Goal: Information Seeking & Learning: Learn about a topic

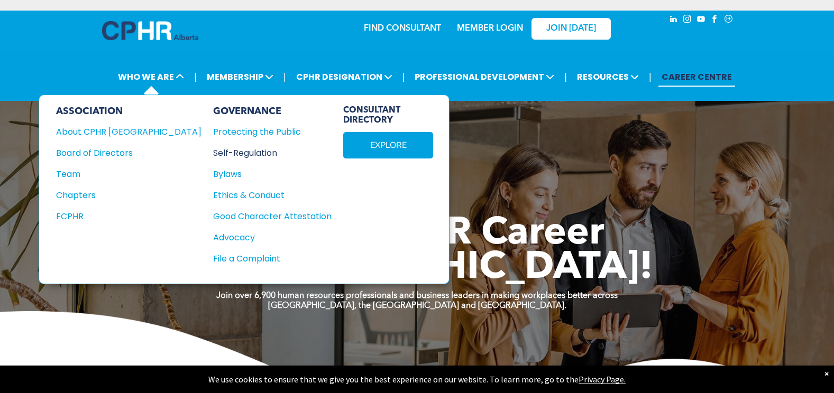
click at [213, 150] on div "Self-Regulation" at bounding box center [266, 152] width 107 height 13
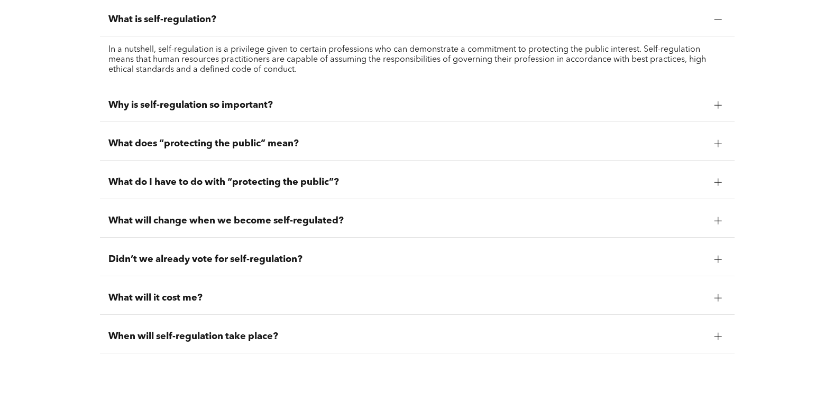
scroll to position [952, 0]
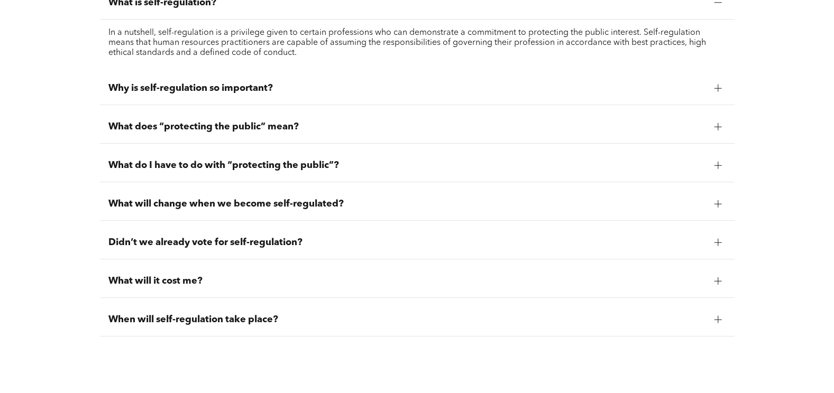
click at [209, 320] on span "When will self-regulation take place?" at bounding box center [407, 320] width 598 height 12
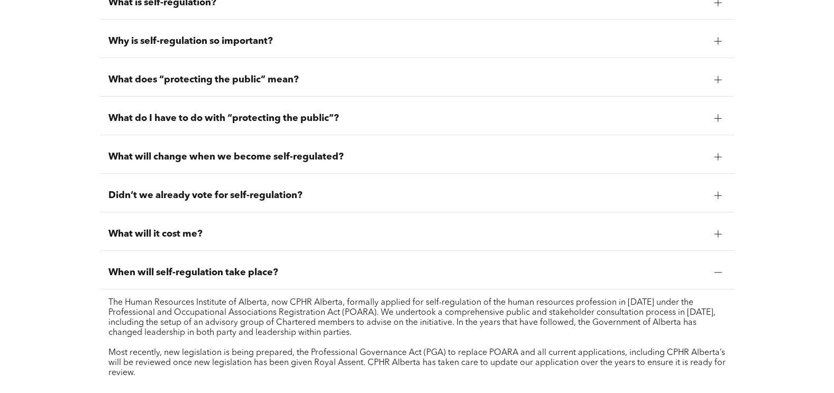
click at [256, 193] on span "Didn’t we already vote for self-regulation?" at bounding box center [407, 196] width 598 height 12
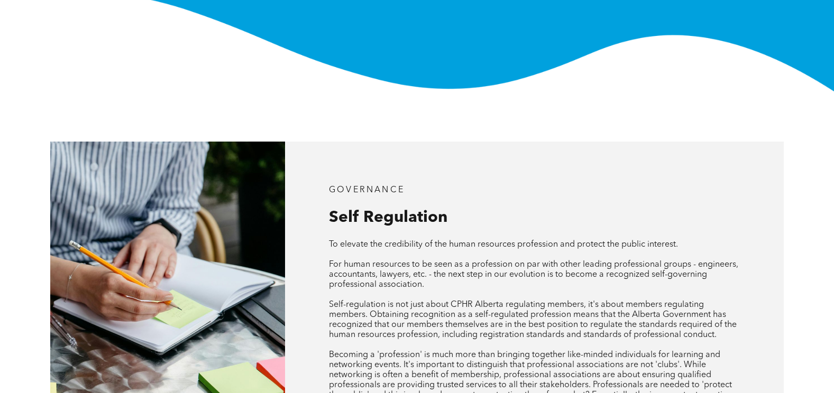
scroll to position [0, 0]
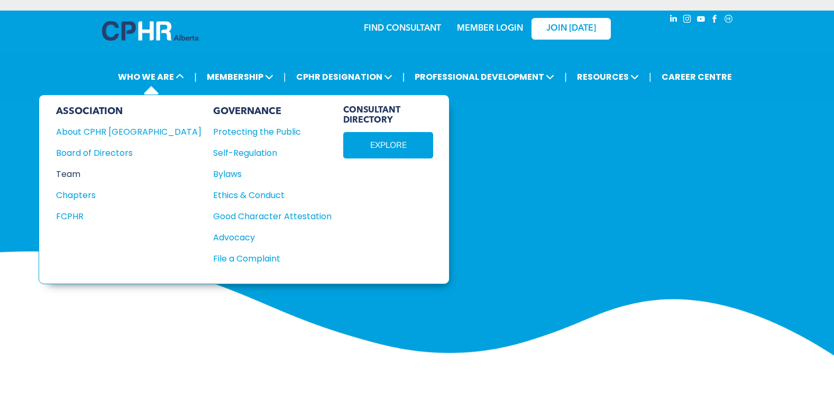
click at [79, 172] on div "Team" at bounding box center [121, 174] width 131 height 13
